Goal: Task Accomplishment & Management: Manage account settings

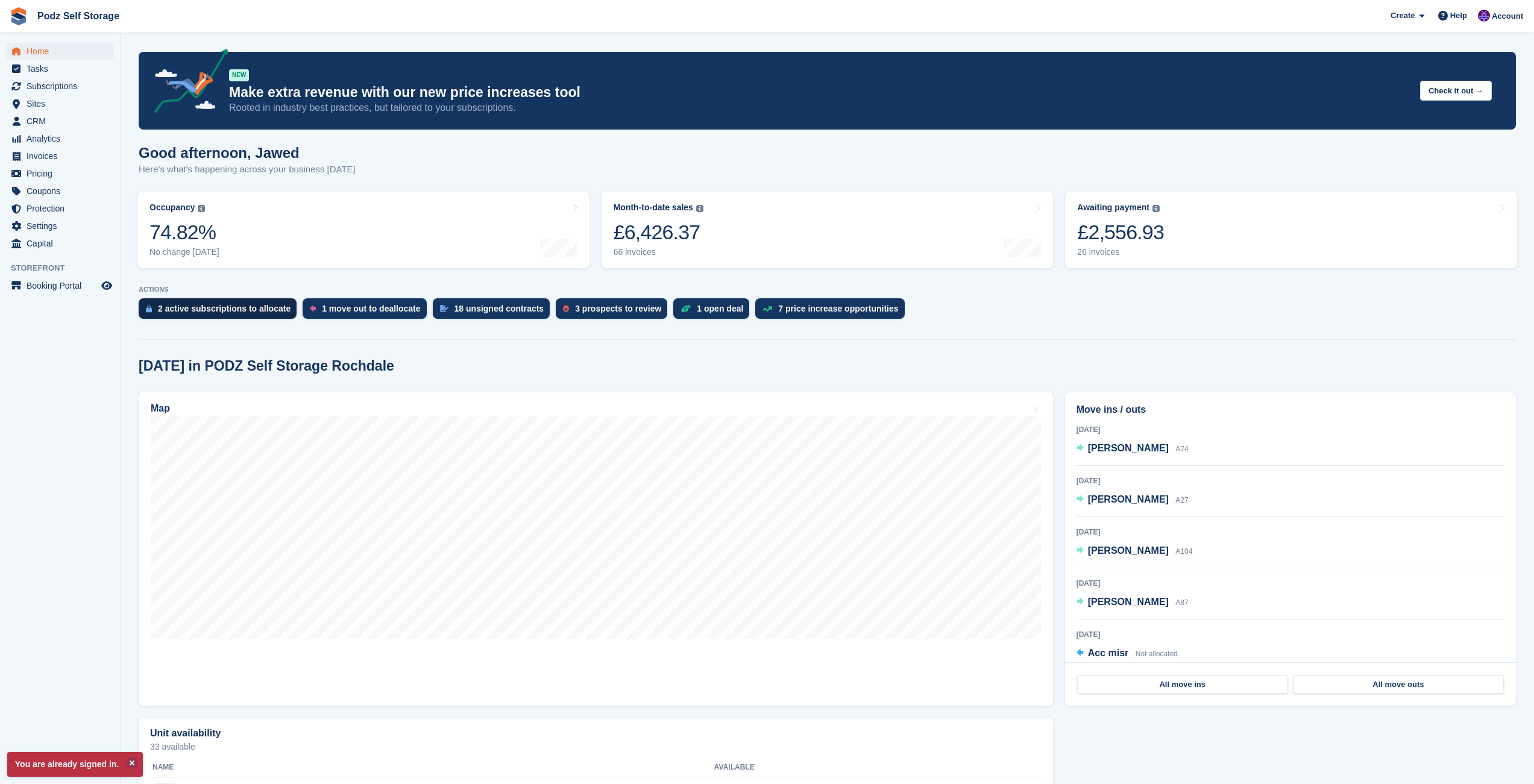
click at [212, 307] on div "2 active subscriptions to allocate" at bounding box center [225, 309] width 132 height 10
click at [847, 309] on div "7 price increase opportunities" at bounding box center [838, 309] width 120 height 10
click at [713, 312] on div "1 open deal" at bounding box center [720, 309] width 47 height 10
click at [599, 316] on div "3 prospects to review" at bounding box center [612, 308] width 112 height 20
click at [510, 309] on div "18 unsigned contracts" at bounding box center [499, 309] width 90 height 10
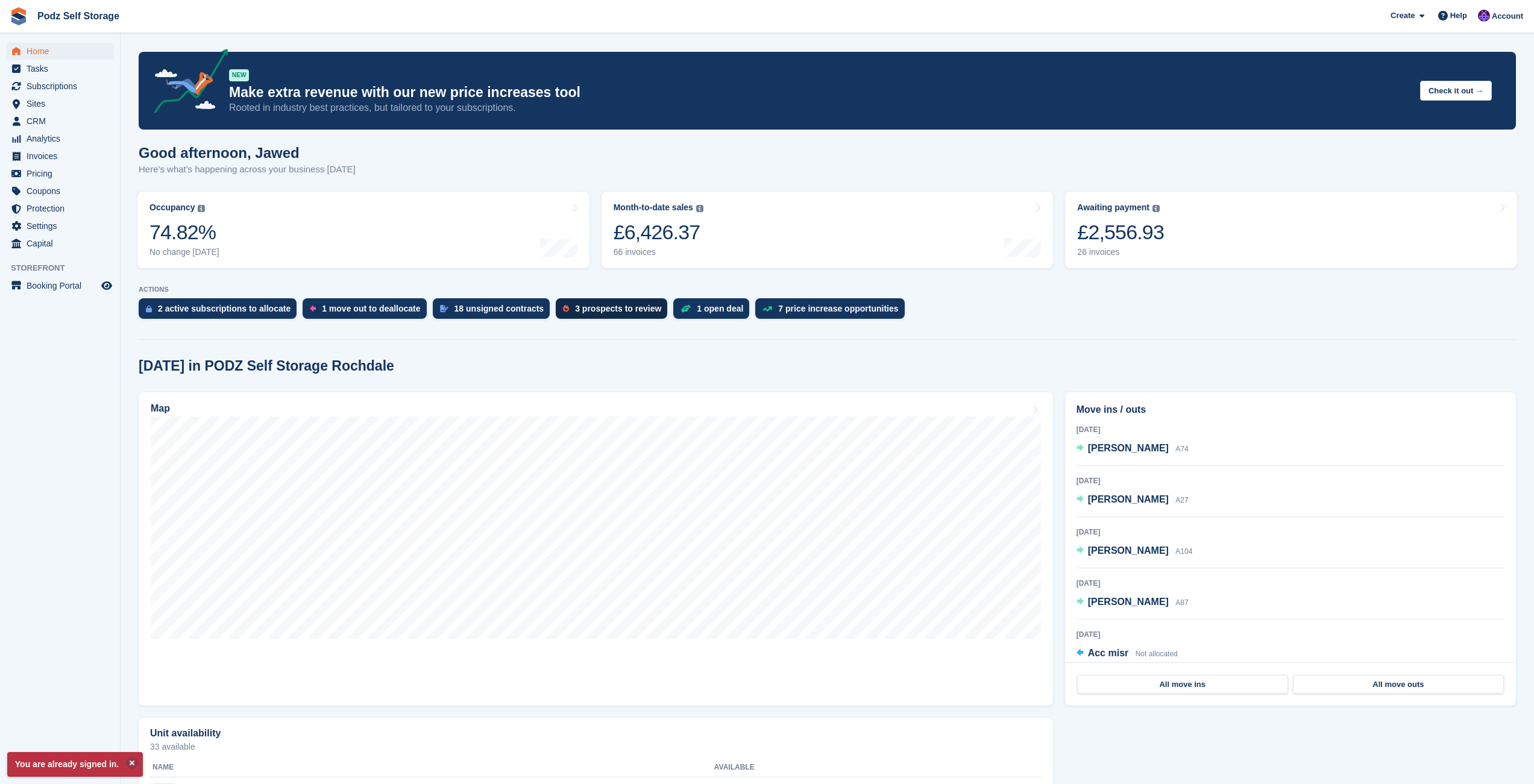
click at [600, 311] on div "3 prospects to review" at bounding box center [618, 309] width 86 height 10
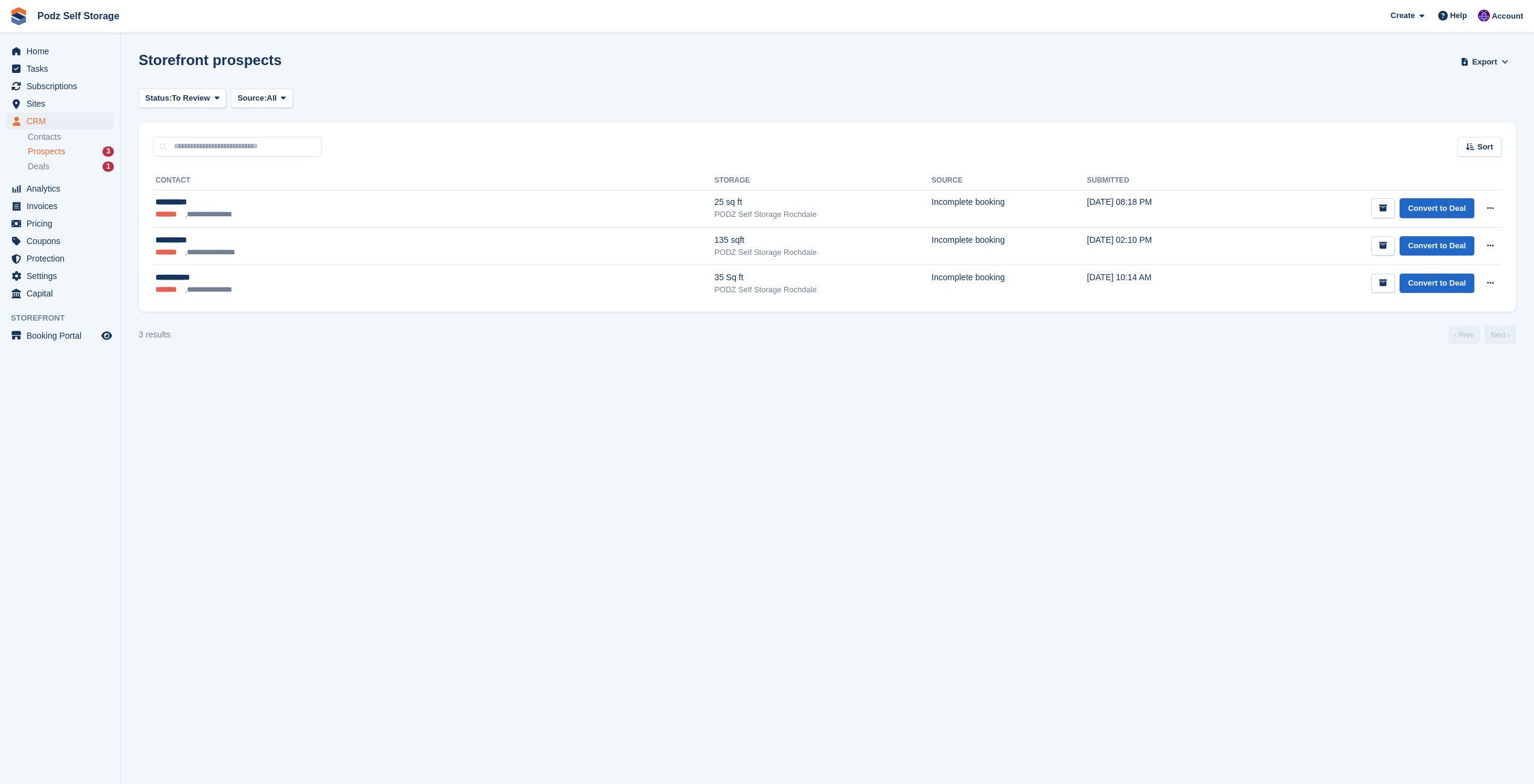
click at [1371, 338] on div "3 results ‹ Prev Next ›" at bounding box center [828, 335] width 1378 height 18
click at [1380, 241] on button "submit" at bounding box center [1383, 246] width 24 height 20
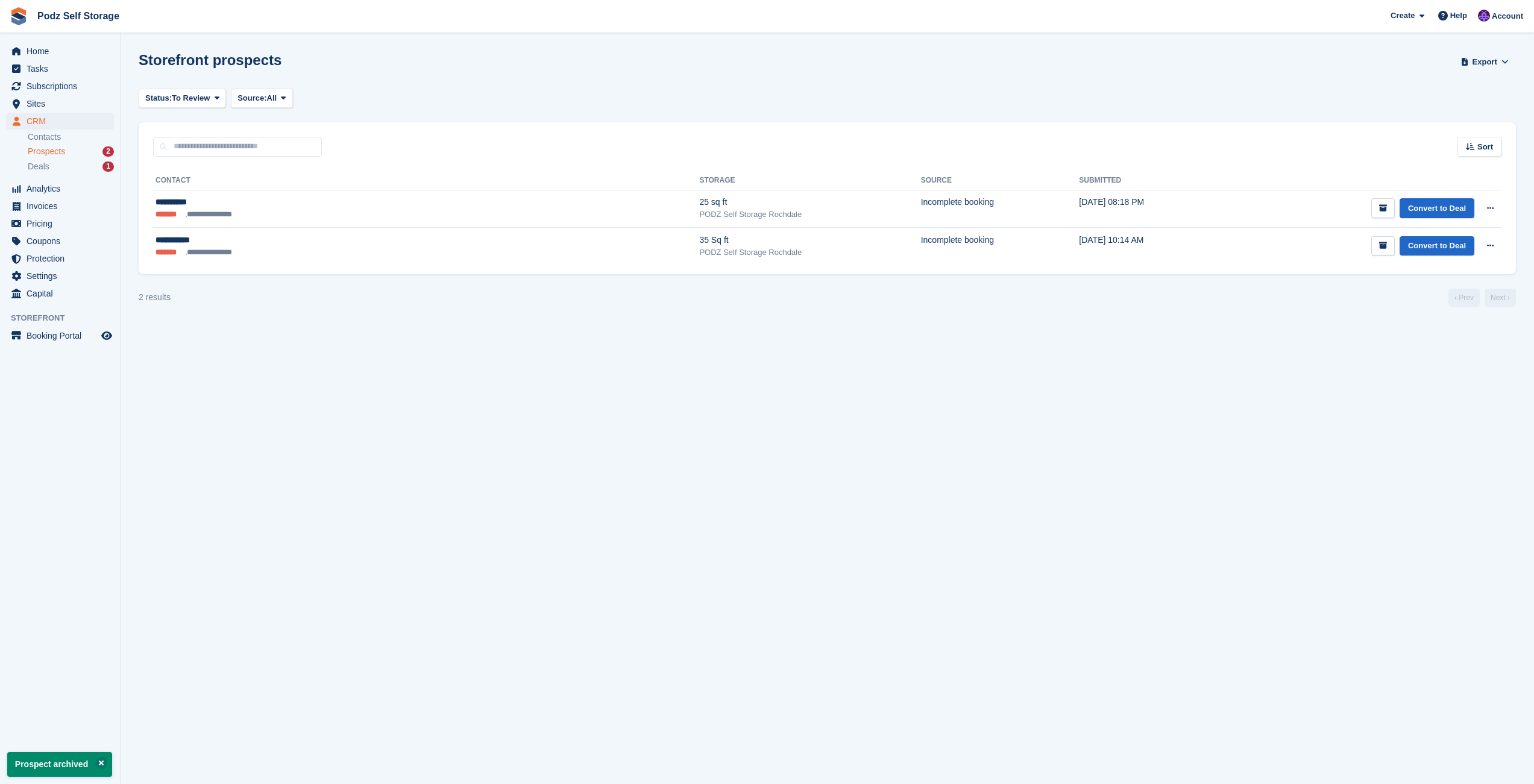
click at [1379, 277] on section "Prospect archived Storefront prospects Export Export Prospects Export a CSV of …" at bounding box center [828, 392] width 1414 height 784
click at [1379, 249] on icon "submit" at bounding box center [1383, 245] width 8 height 8
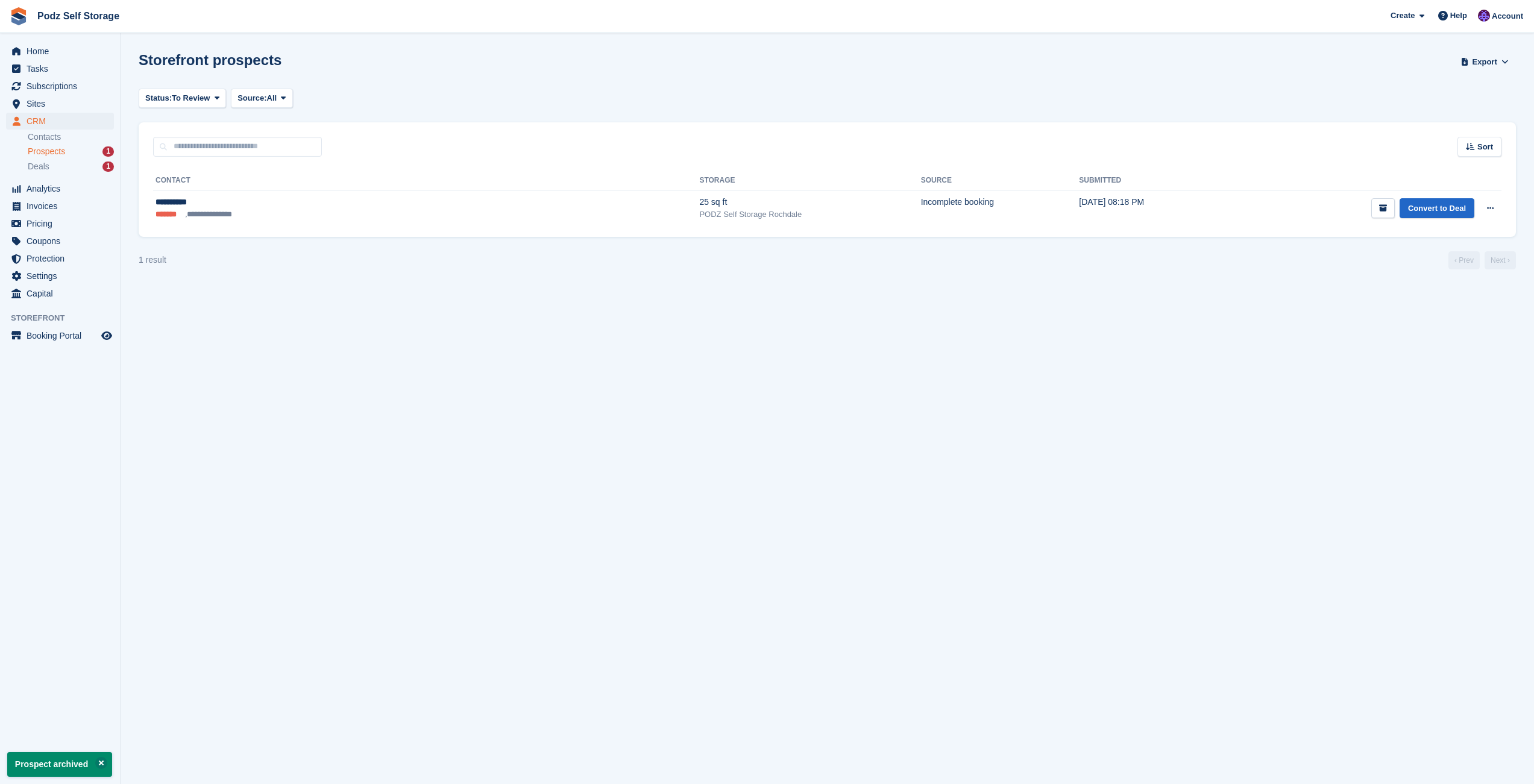
click at [1252, 388] on section "Prospect archived Storefront prospects Export Export Prospects Export a CSV of …" at bounding box center [828, 392] width 1414 height 784
click at [834, 297] on section "Prospect archived Storefront prospects Export Export Prospects Export a CSV of …" at bounding box center [828, 392] width 1414 height 784
click at [639, 286] on section "Prospect archived Storefront prospects Export Export Prospects Export a CSV of …" at bounding box center [828, 392] width 1414 height 784
click at [1295, 305] on section "Prospect archived Storefront prospects Export Export Prospects Export a CSV of …" at bounding box center [828, 392] width 1414 height 784
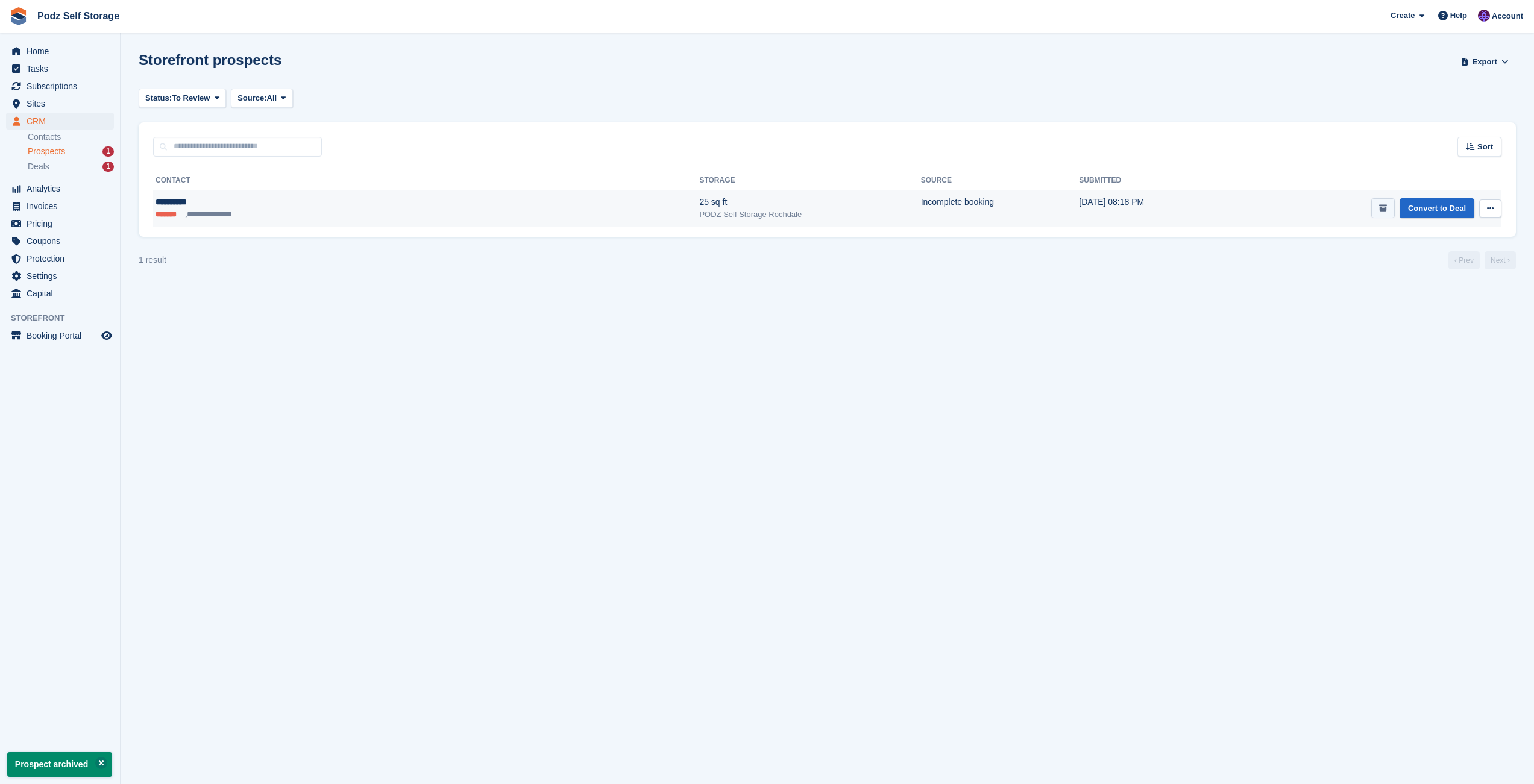
click at [1382, 212] on icon "submit" at bounding box center [1383, 208] width 8 height 8
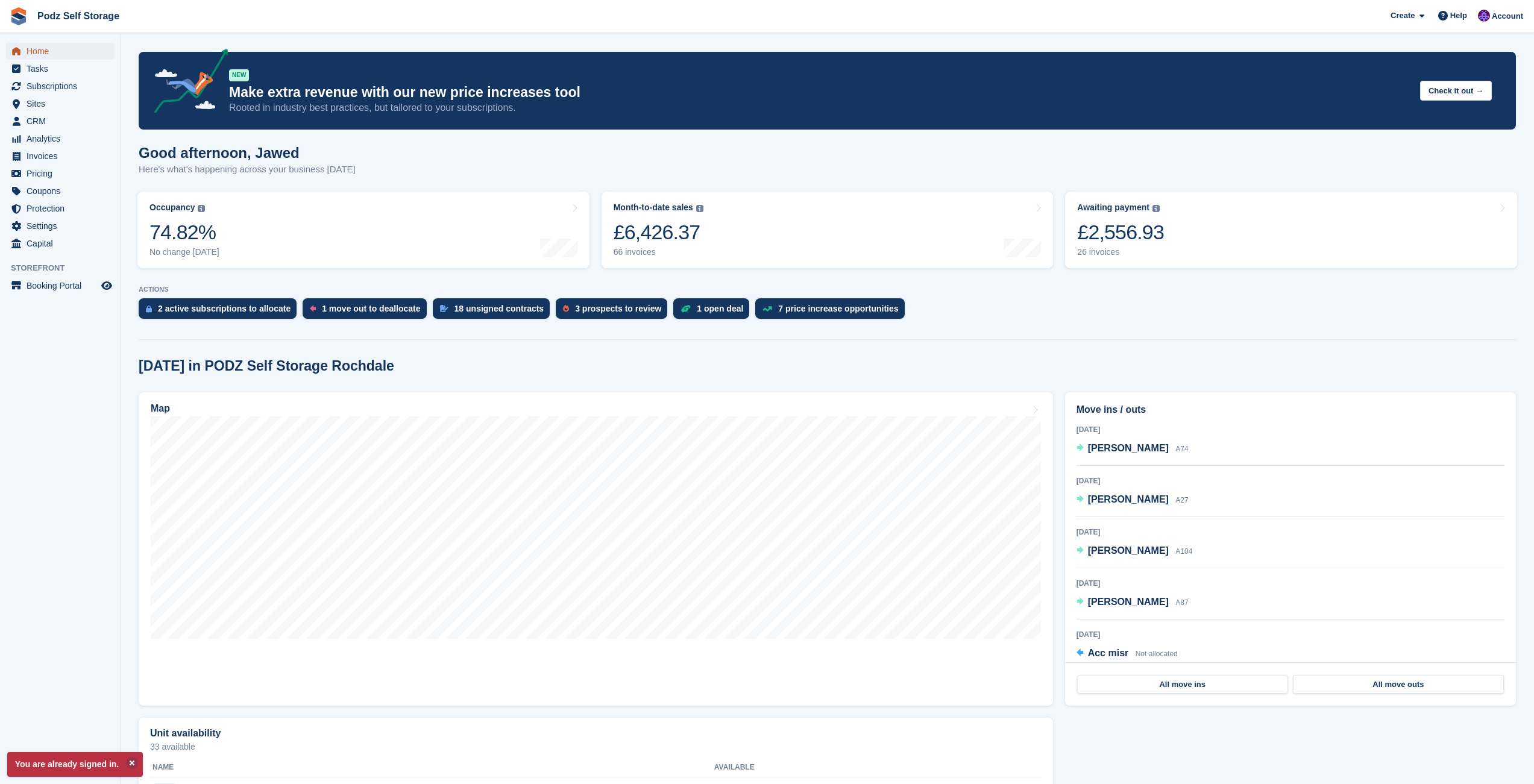
click at [65, 54] on span "Home" at bounding box center [63, 51] width 73 height 17
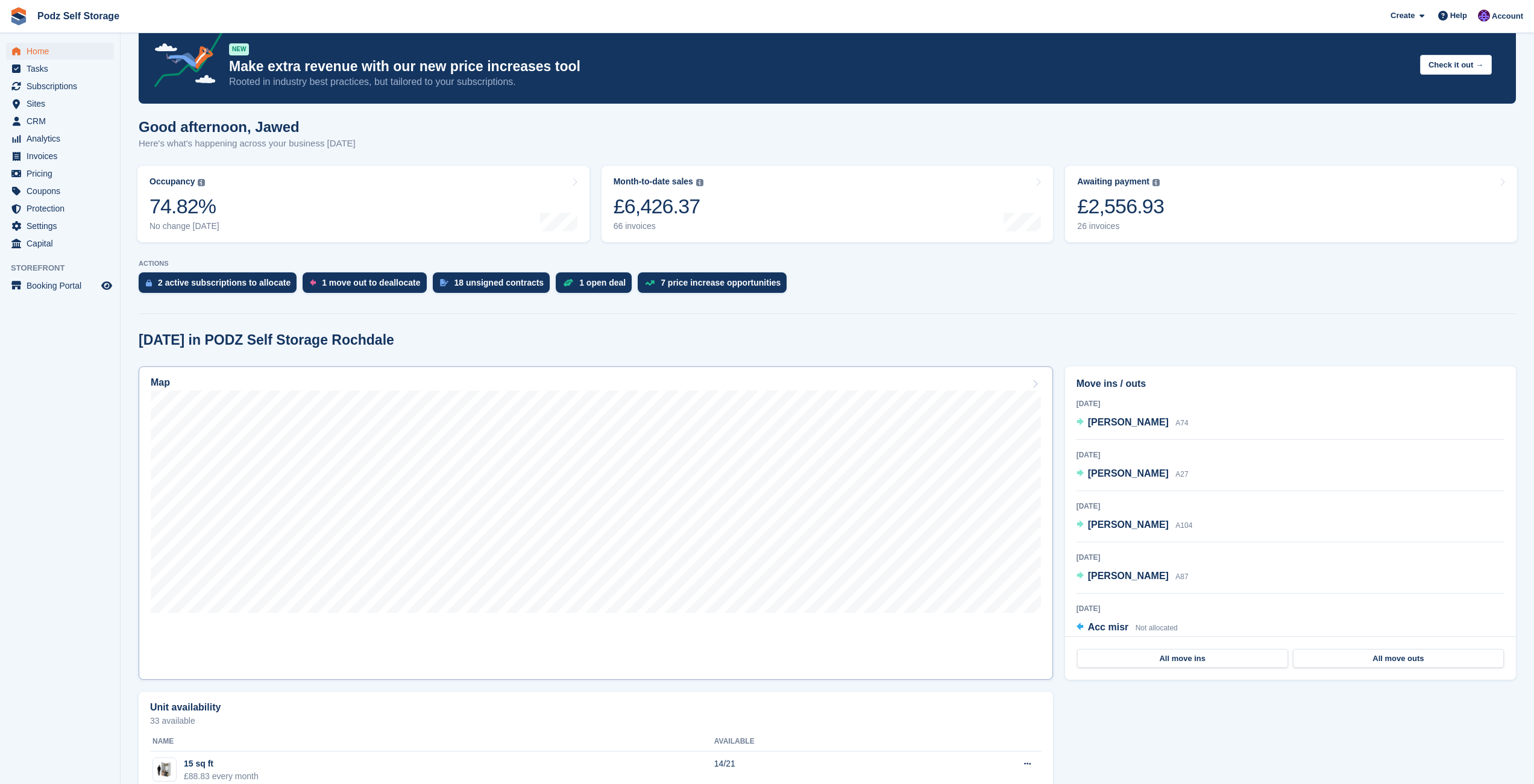
scroll to position [27, 0]
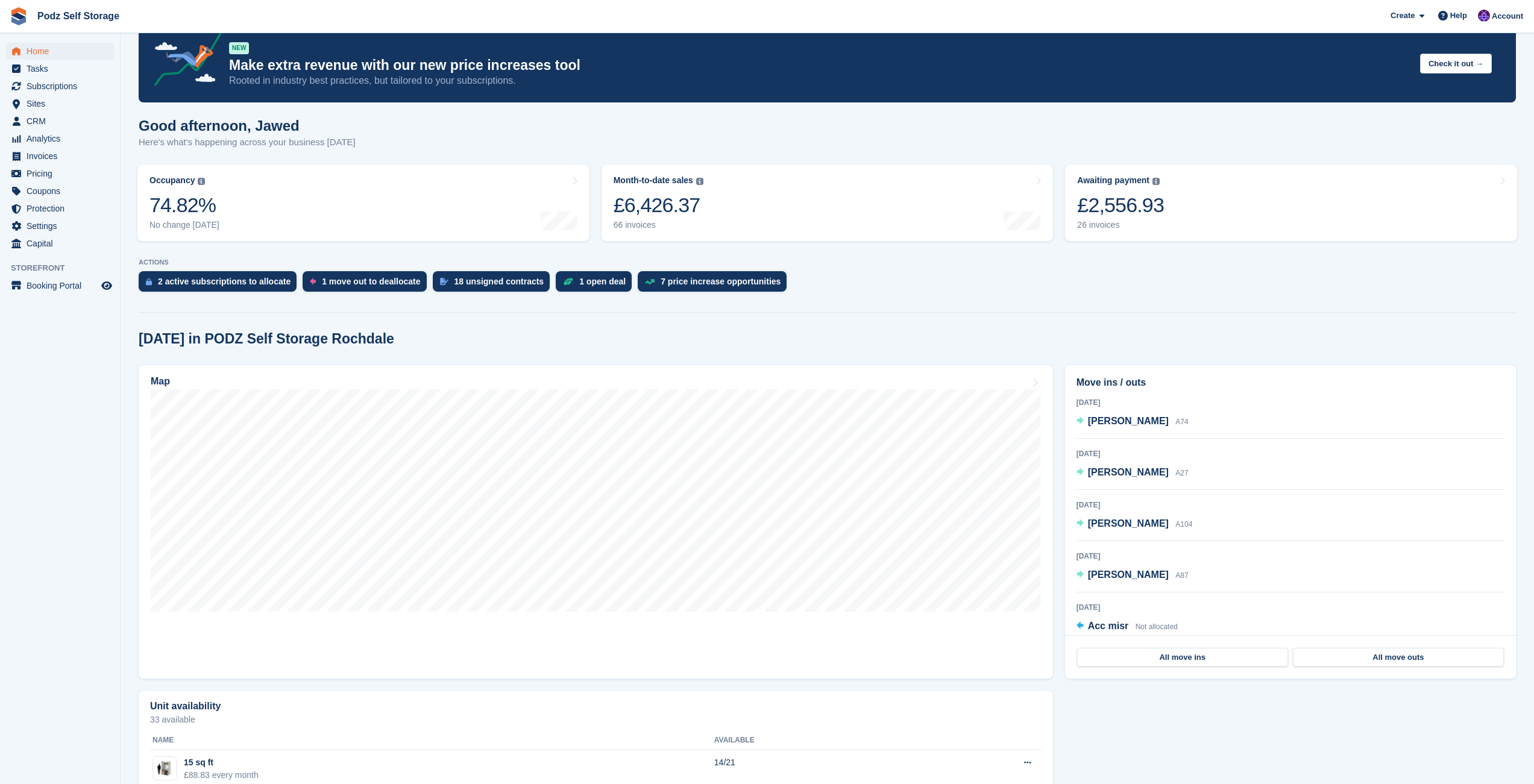
click at [864, 283] on div "2 active subscriptions to allocate 1 move out to deallocate 18 unsigned contrac…" at bounding box center [828, 284] width 1378 height 26
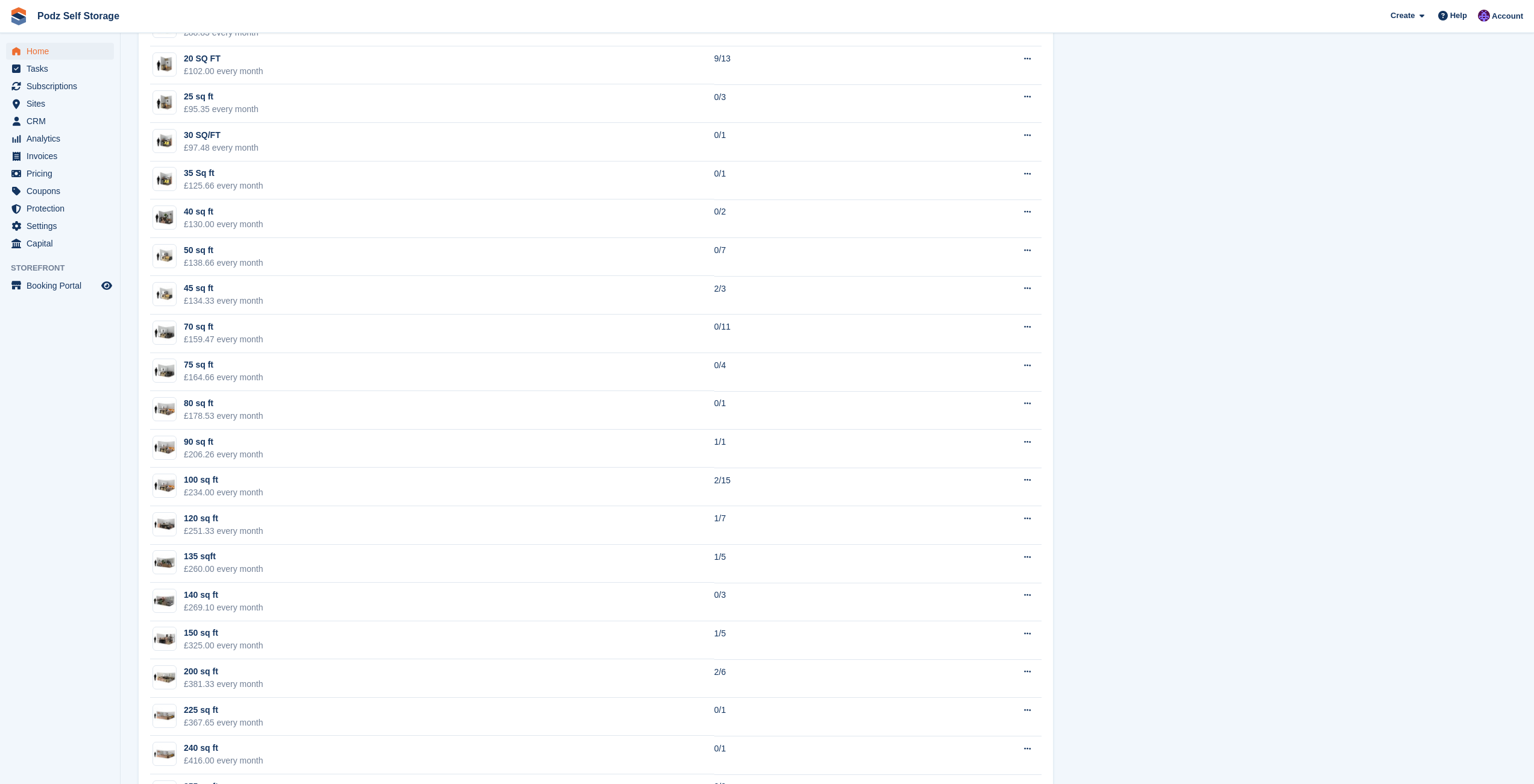
scroll to position [826, 0]
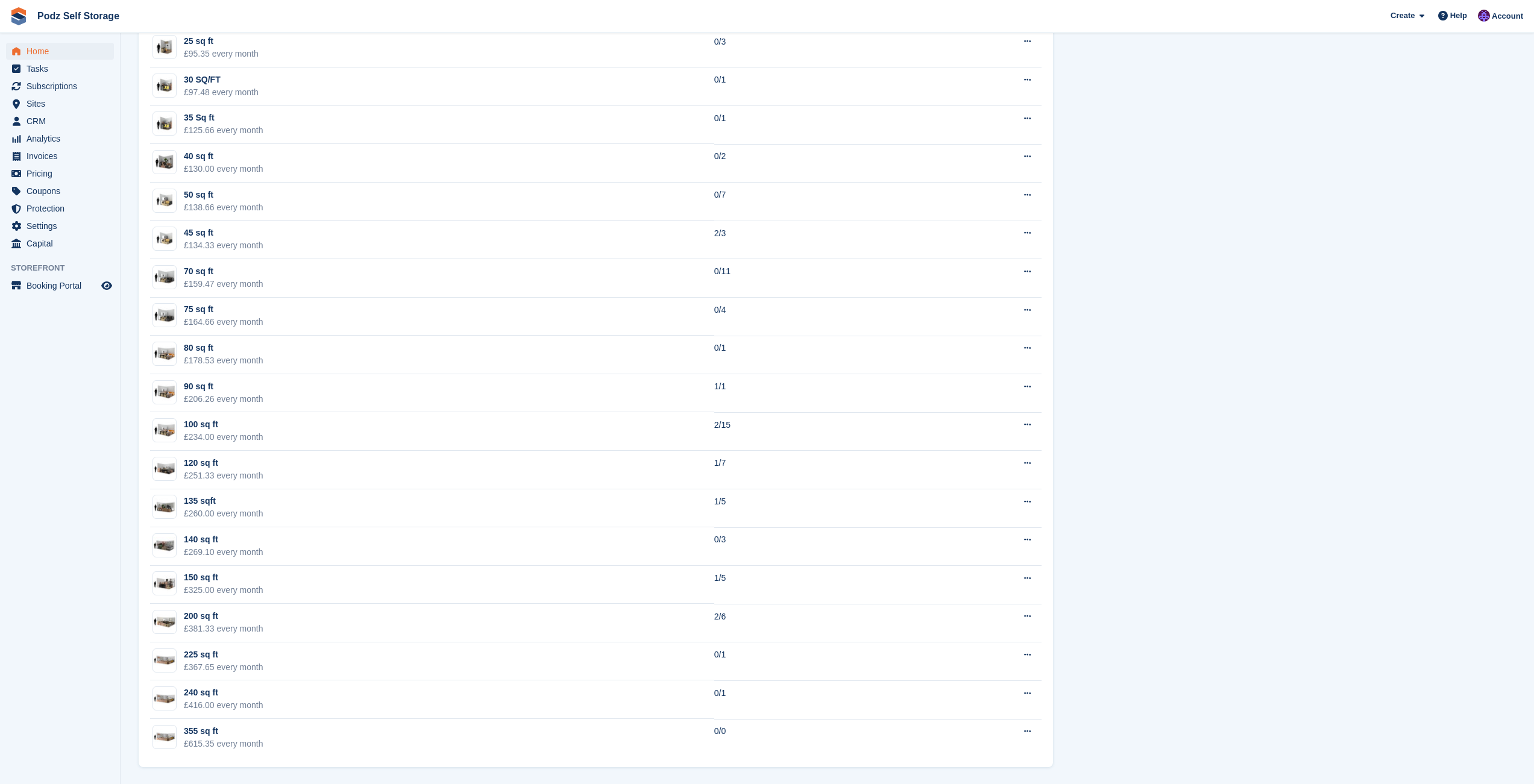
click at [1182, 332] on div "Unit availability 33 available Name Available 15 sq ft £88.83 every month 14/21…" at bounding box center [827, 330] width 1390 height 886
